Goal: Information Seeking & Learning: Learn about a topic

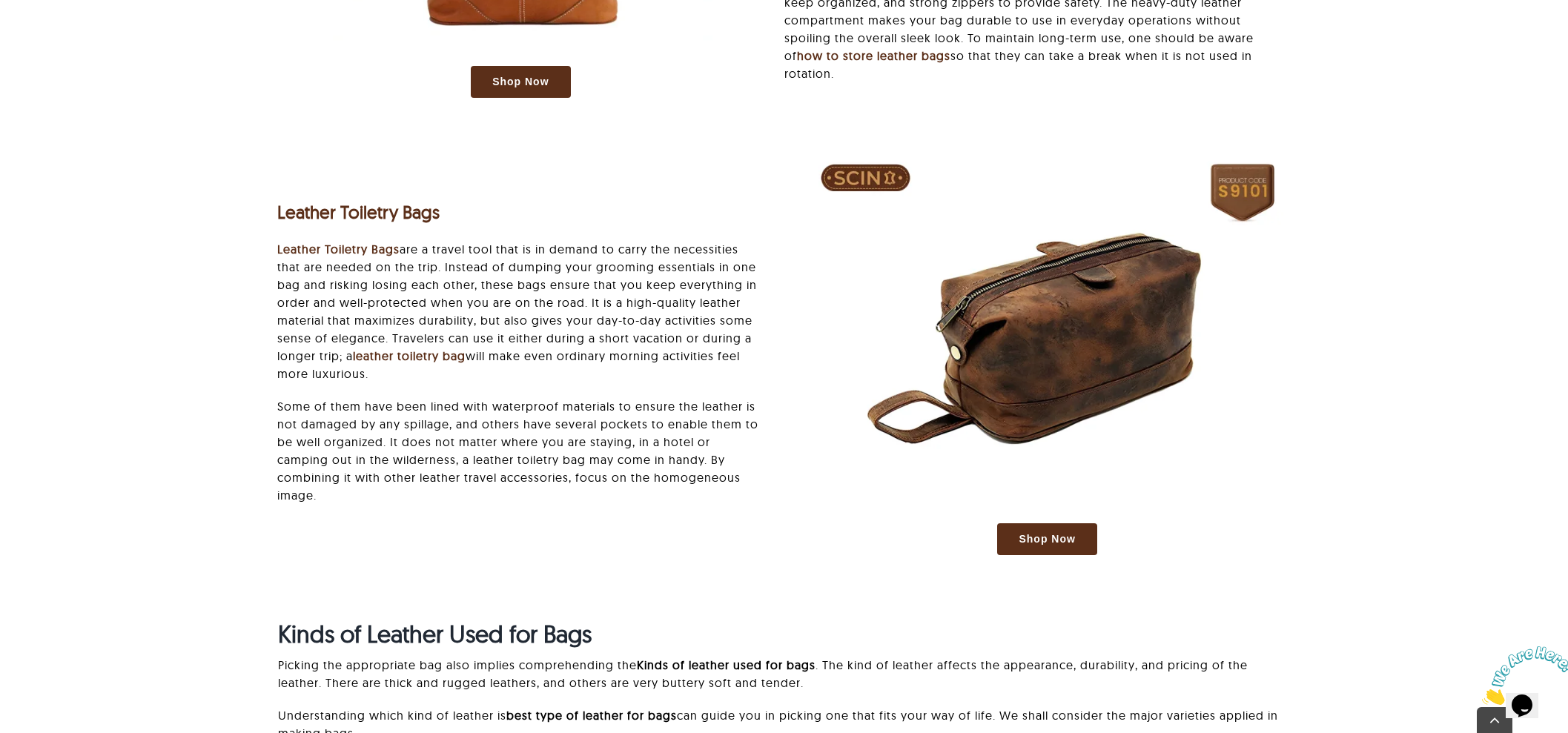
scroll to position [4259, 0]
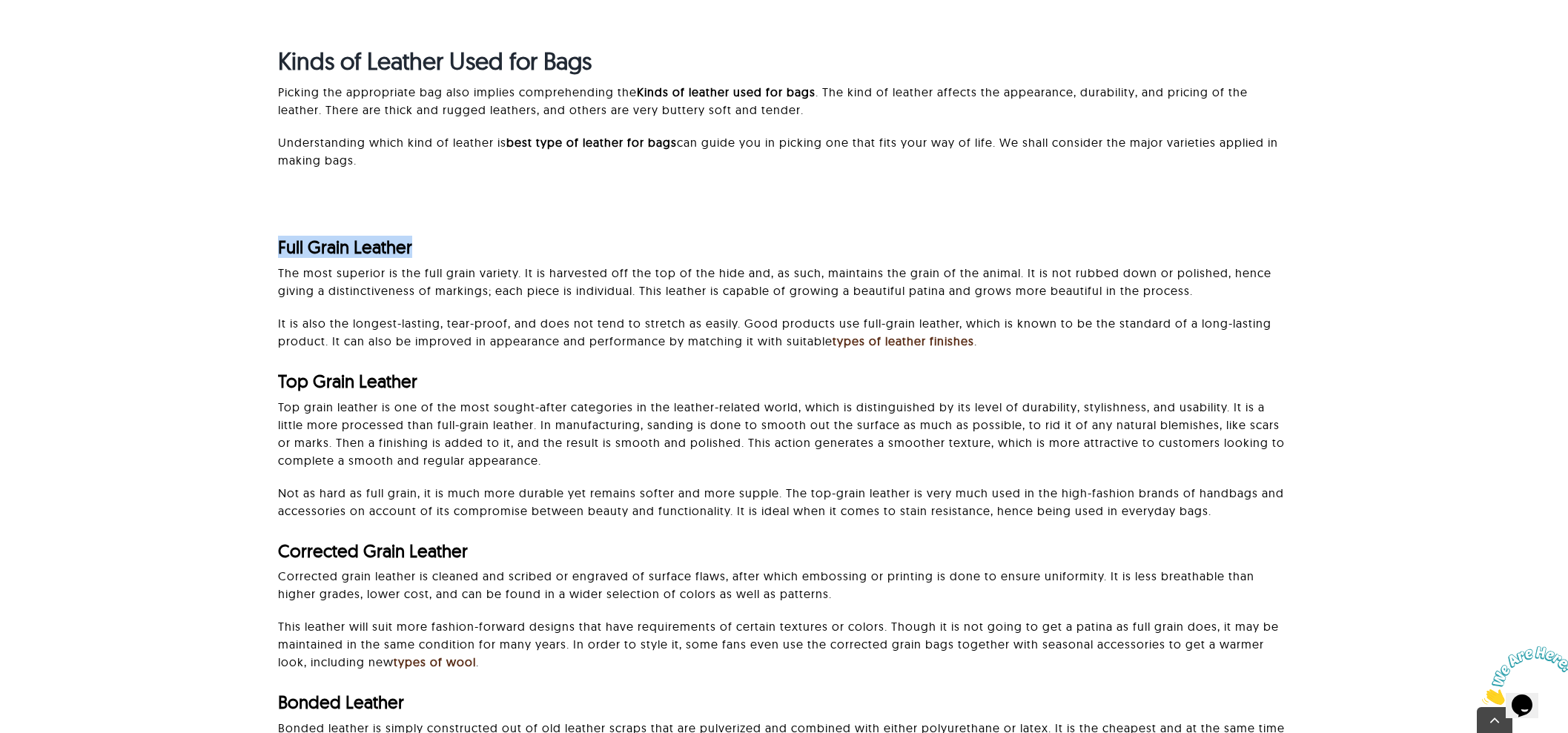
drag, startPoint x: 272, startPoint y: 242, endPoint x: 442, endPoint y: 247, distance: 170.1
click at [442, 247] on div "Full Grain Leather The most superior is the full grain variety. It is harvested…" at bounding box center [784, 517] width 1412 height 636
drag, startPoint x: 360, startPoint y: 383, endPoint x: 432, endPoint y: 383, distance: 72.0
click at [432, 383] on div "Full Grain Leather The most superior is the full grain variety. It is harvested…" at bounding box center [784, 517] width 1412 height 636
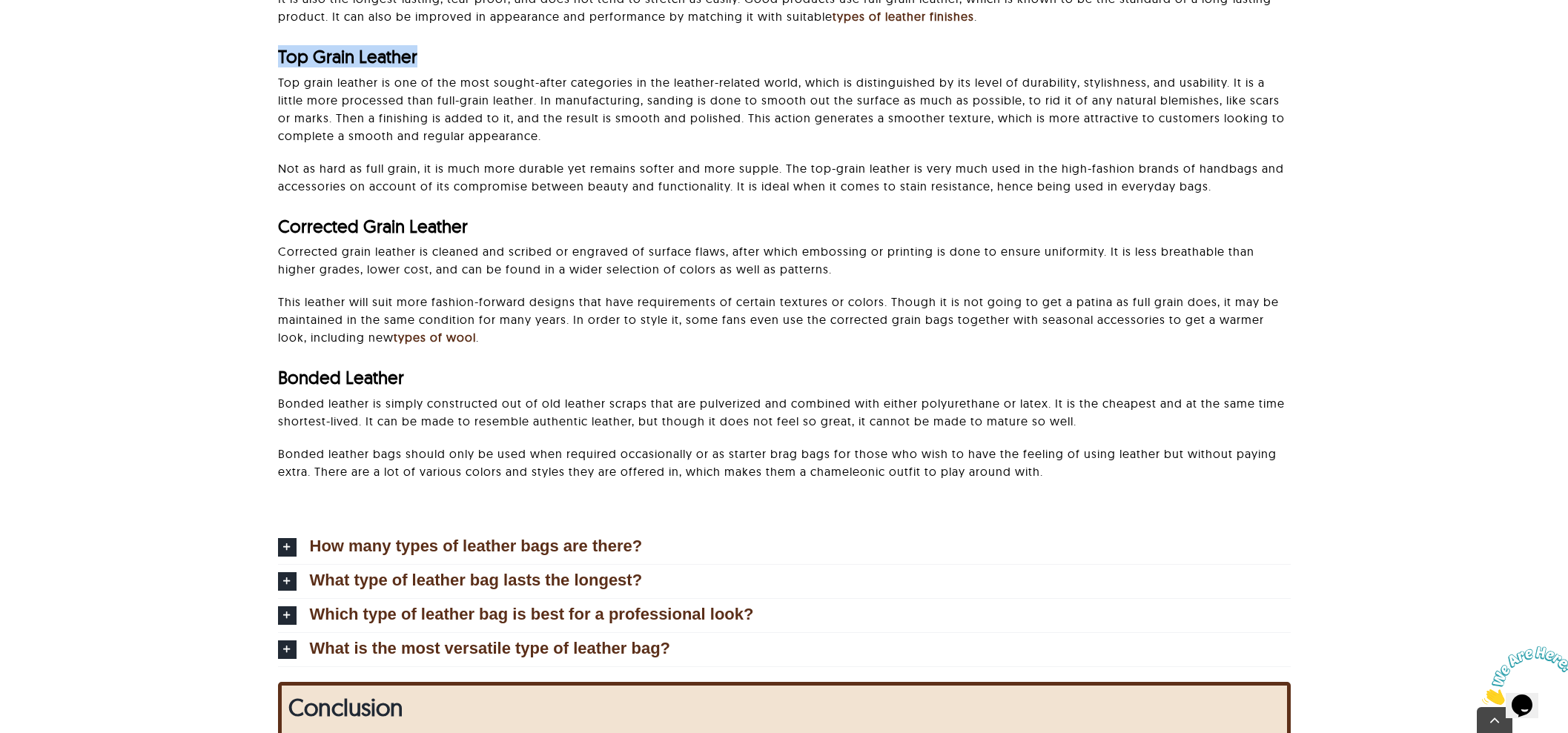
scroll to position [4629, 0]
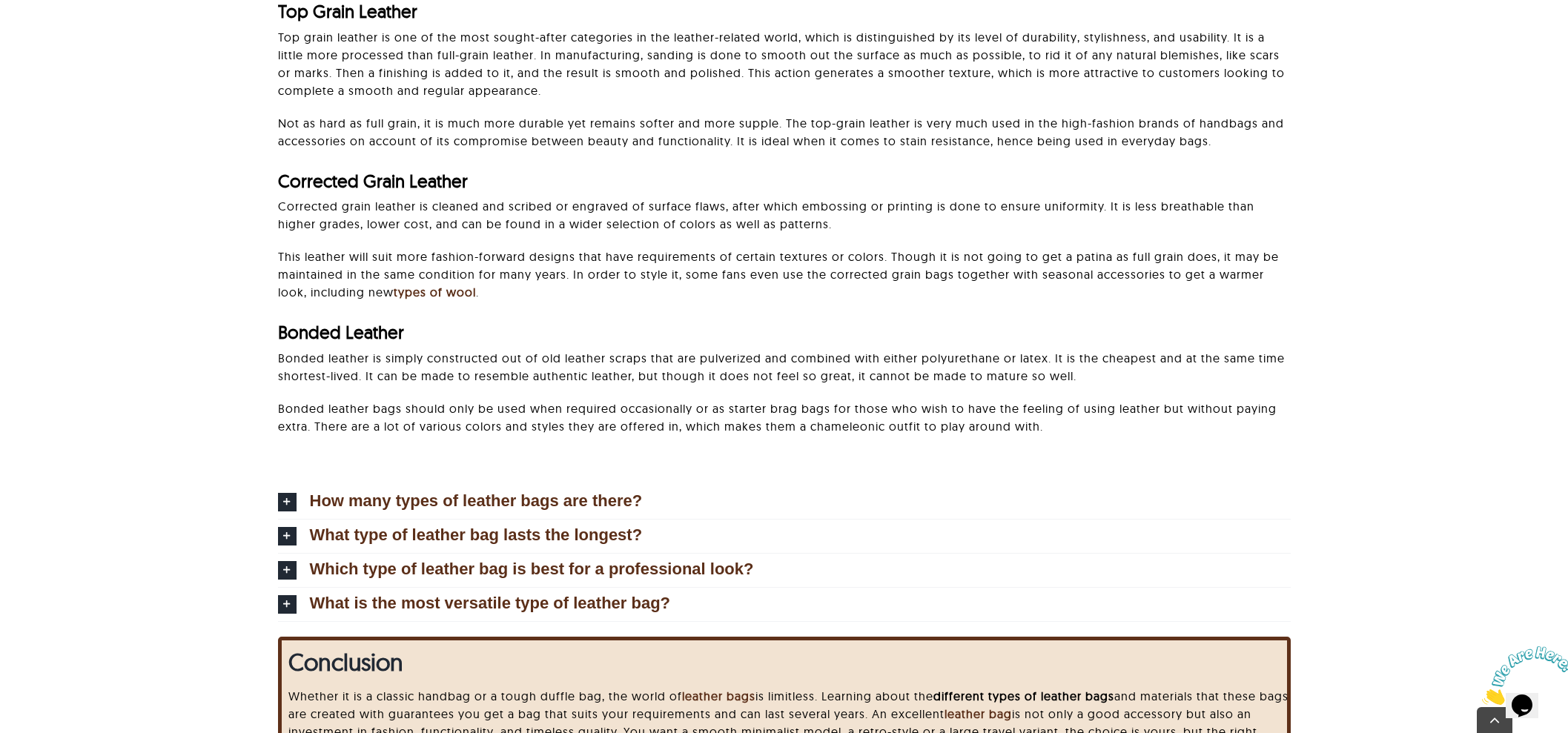
click at [312, 331] on span "Bonded Leather" at bounding box center [340, 331] width 126 height 22
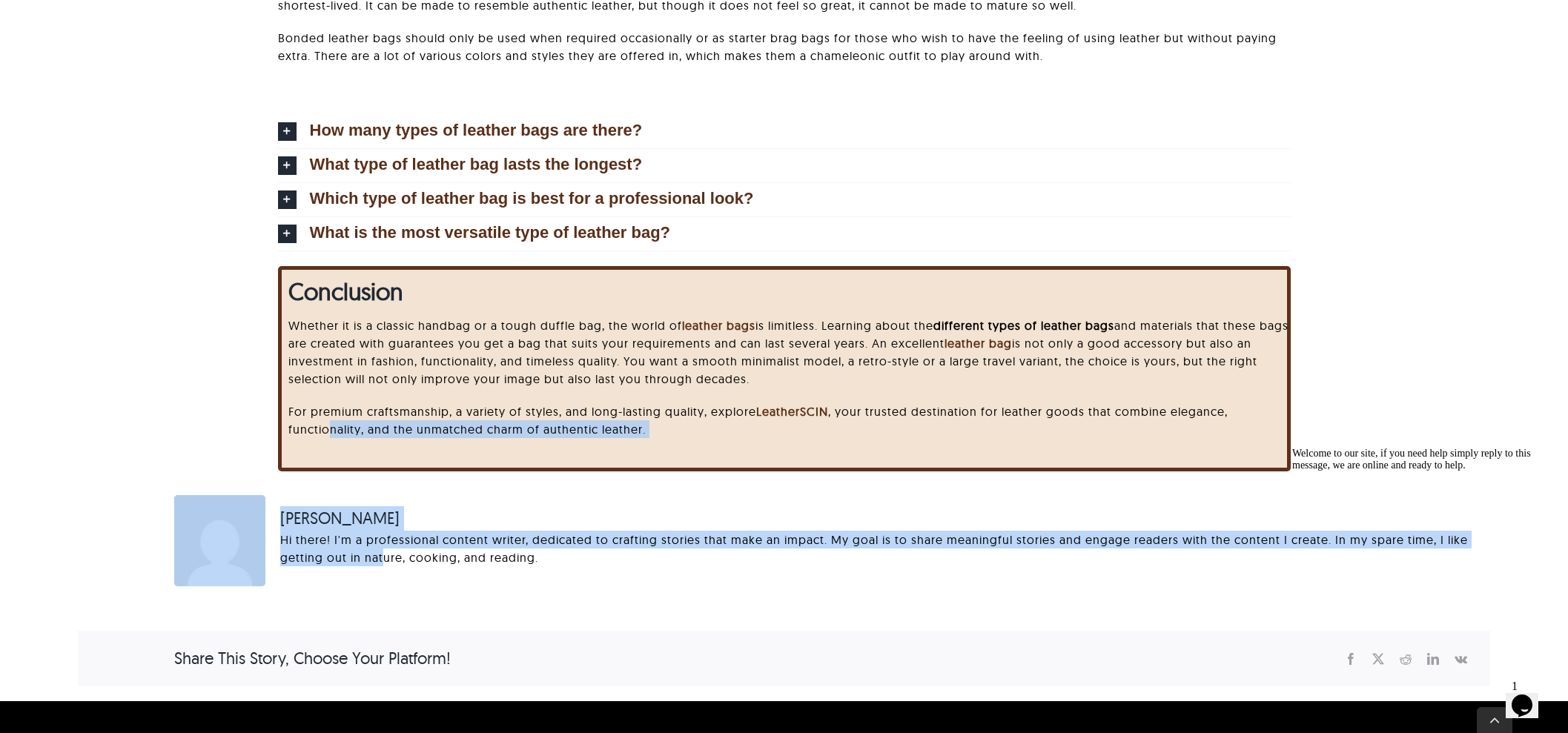
drag, startPoint x: 331, startPoint y: 491, endPoint x: 384, endPoint y: 562, distance: 88.6
click at [418, 537] on div "Hi there! I'm a professional content writer, dedicated to crafting stories that…" at bounding box center [874, 547] width 1187 height 35
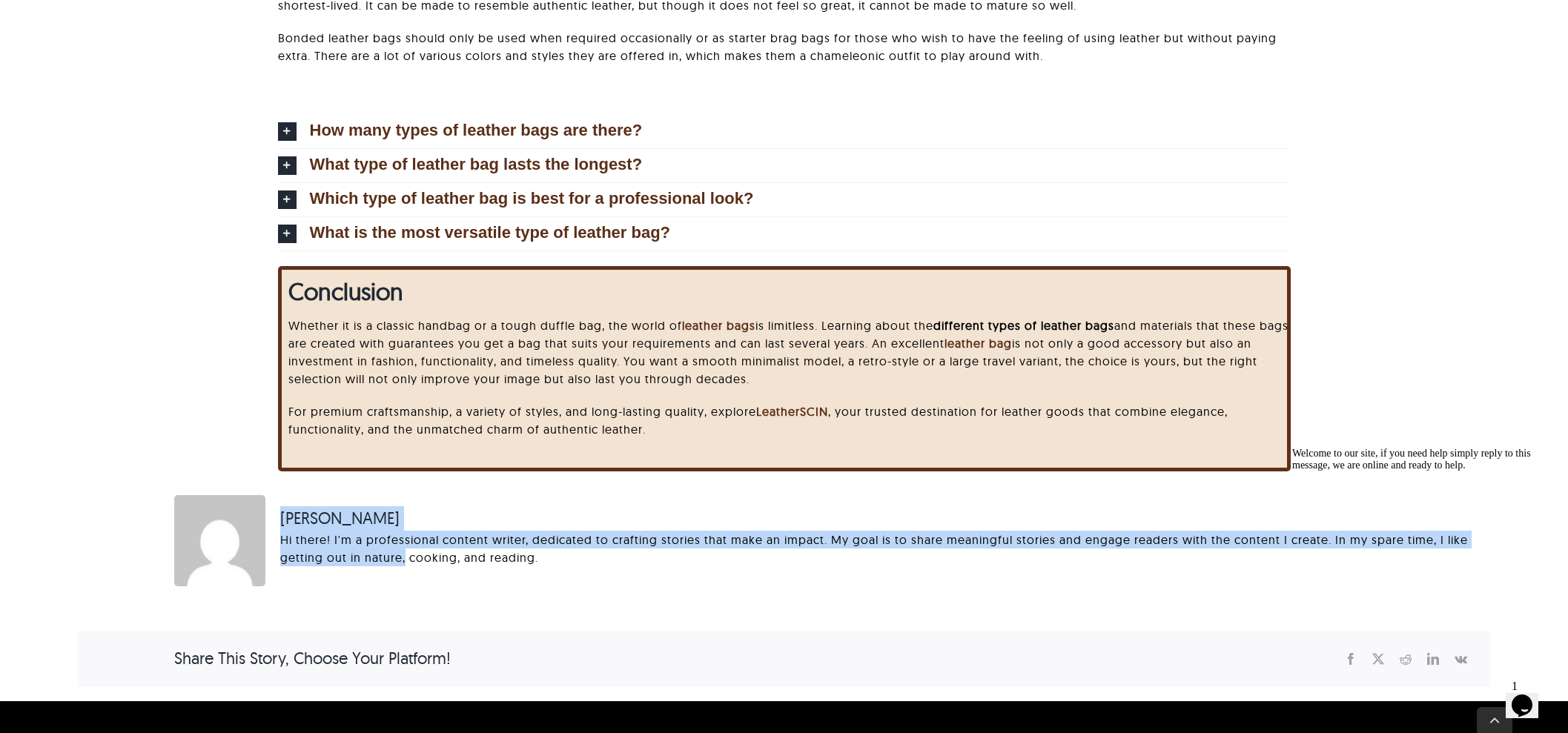
drag, startPoint x: 401, startPoint y: 554, endPoint x: 293, endPoint y: 497, distance: 122.1
click at [293, 497] on div "Samantha L Hi there! I'm a professional content writer, dedicated to crafting s…" at bounding box center [874, 540] width 1217 height 91
click at [639, 542] on div "Hi there! I'm a professional content writer, dedicated to crafting stories that…" at bounding box center [874, 547] width 1187 height 35
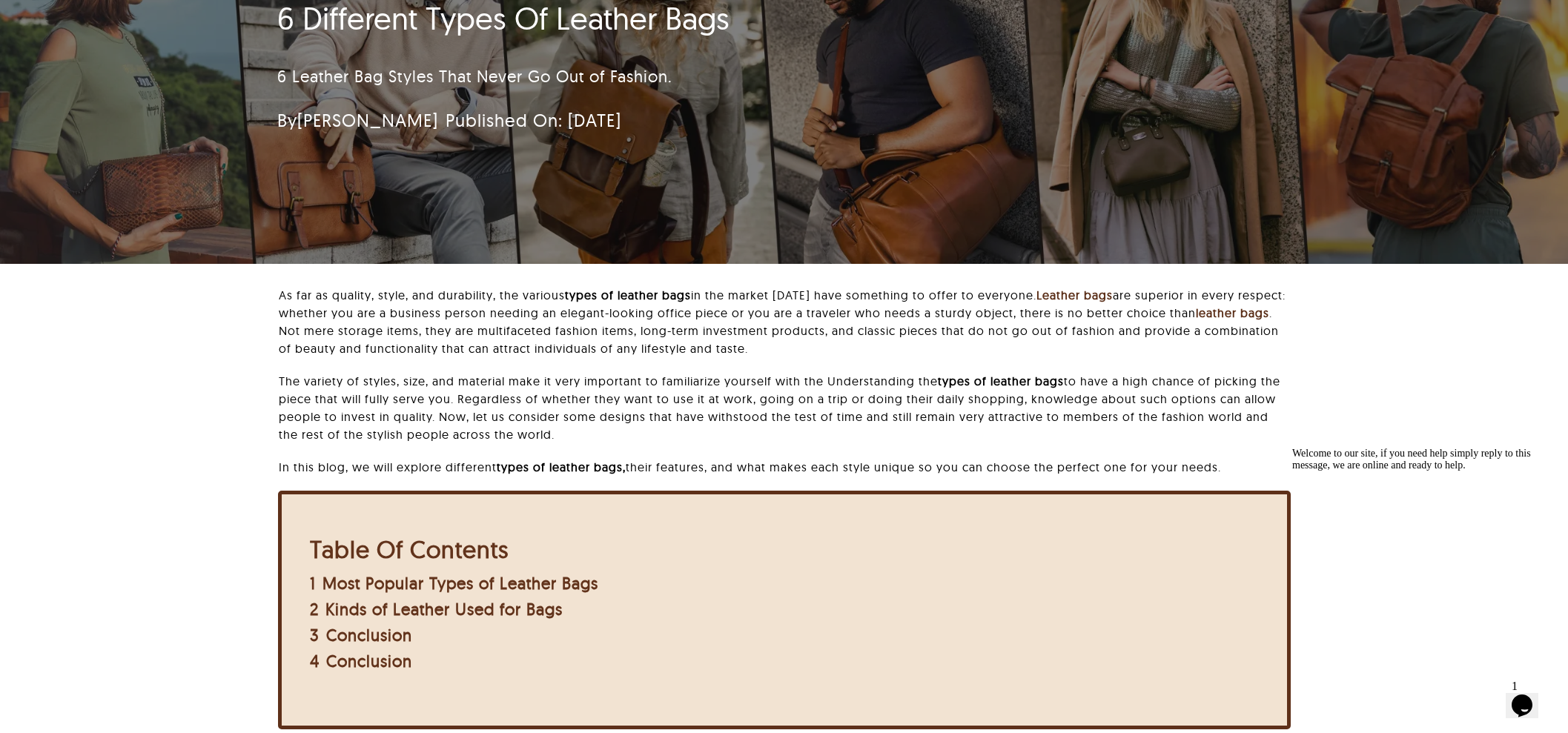
scroll to position [0, 0]
